Goal: Information Seeking & Learning: Check status

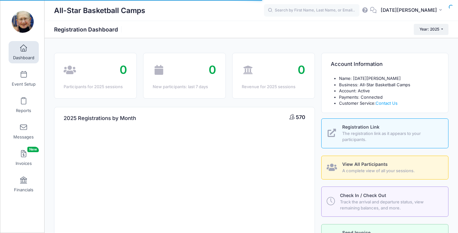
select select
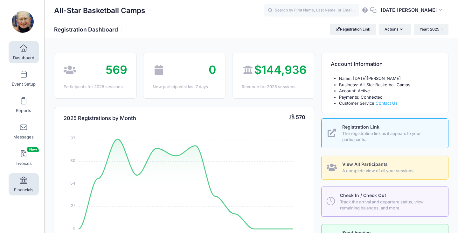
click at [19, 183] on link "Financials" at bounding box center [24, 184] width 30 height 22
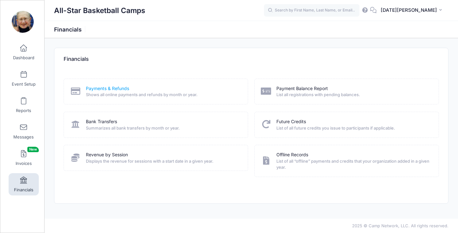
click at [114, 90] on link "Payments & Refunds" at bounding box center [107, 88] width 43 height 7
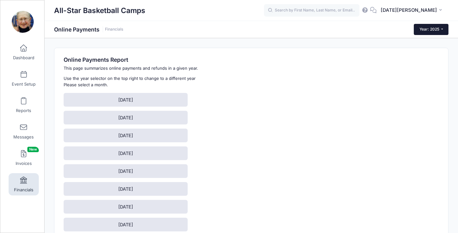
click at [429, 27] on span "Year: 2025" at bounding box center [430, 29] width 20 height 5
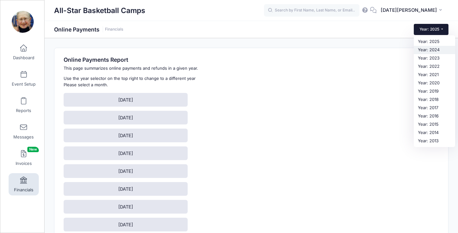
click at [428, 48] on link "Year: 2024" at bounding box center [434, 50] width 41 height 8
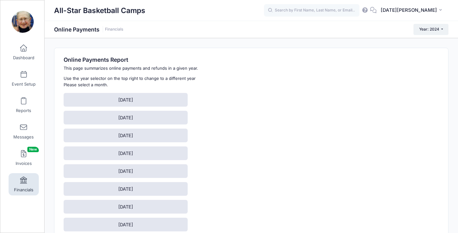
click at [235, 156] on div "Online Payments Report This page summarizes online payments and refunds in a gi…" at bounding box center [188, 188] width 254 height 265
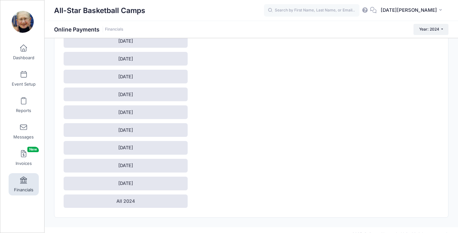
scroll to position [121, 0]
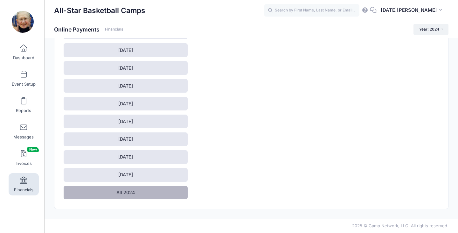
click at [166, 195] on link "All 2024" at bounding box center [126, 193] width 124 height 14
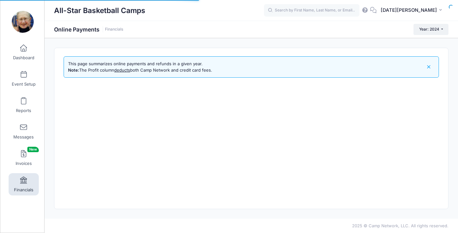
select select "10"
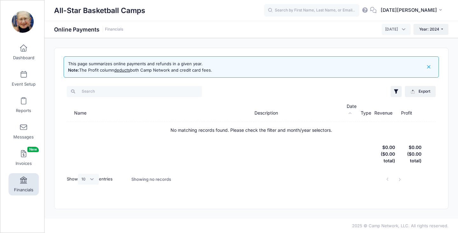
click at [385, 28] on span "[DATE]" at bounding box center [391, 29] width 13 height 6
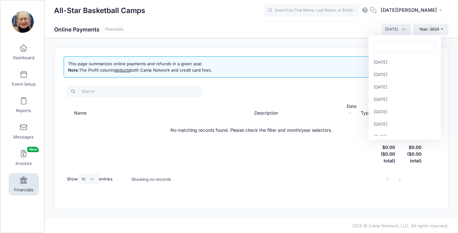
scroll to position [82, 0]
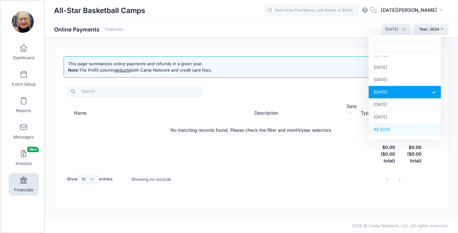
select select
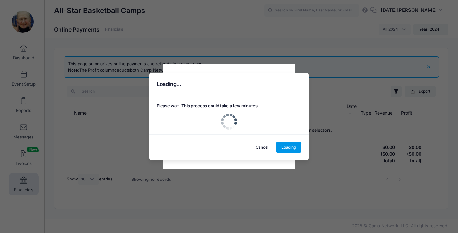
click at [295, 147] on button "Loading" at bounding box center [288, 147] width 25 height 11
click at [287, 148] on button "Loading" at bounding box center [288, 147] width 25 height 11
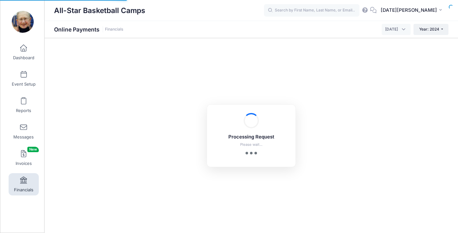
select select "10"
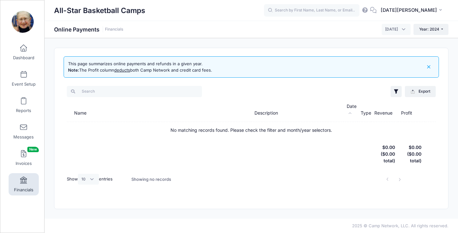
click at [391, 33] on span "October 2024" at bounding box center [396, 29] width 29 height 11
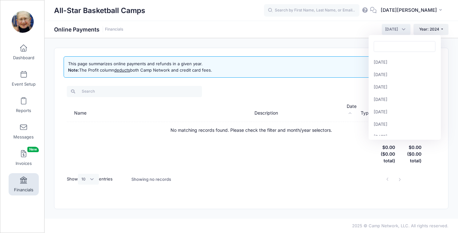
scroll to position [82, 0]
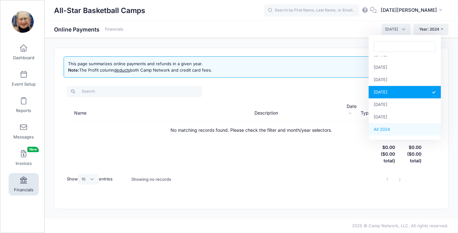
select select
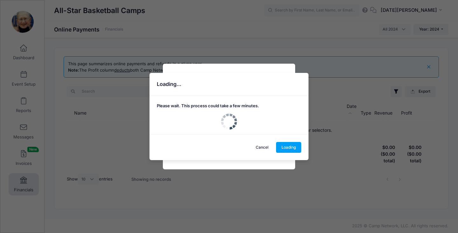
click at [265, 147] on link "Cancel" at bounding box center [262, 147] width 24 height 11
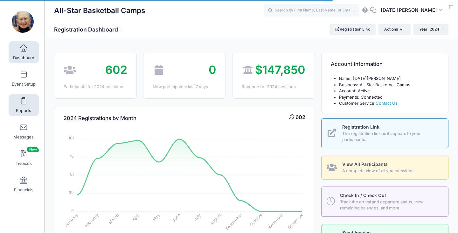
click at [28, 105] on link "Reports" at bounding box center [24, 105] width 30 height 22
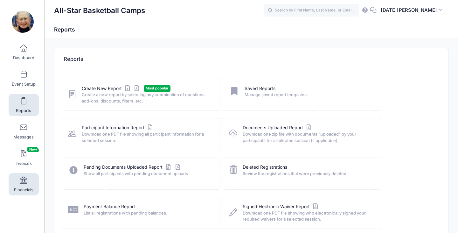
click at [31, 179] on link "Financials" at bounding box center [24, 184] width 30 height 22
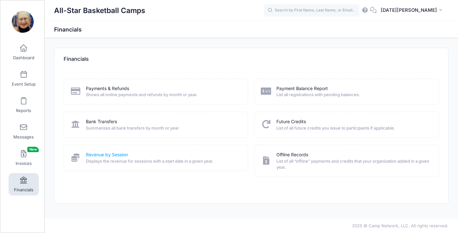
click at [124, 154] on link "Revenue by Session" at bounding box center [107, 154] width 42 height 7
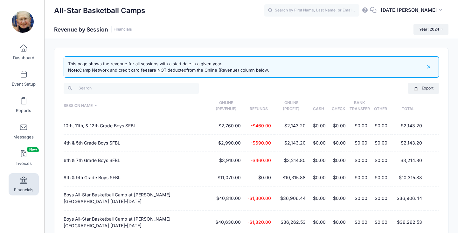
click at [454, 80] on div "This page shows the revenue for all sessions with a start date in a given year.…" at bounding box center [252, 185] width 414 height 275
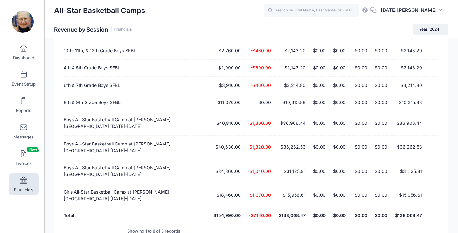
scroll to position [74, 0]
